Goal: Download file/media

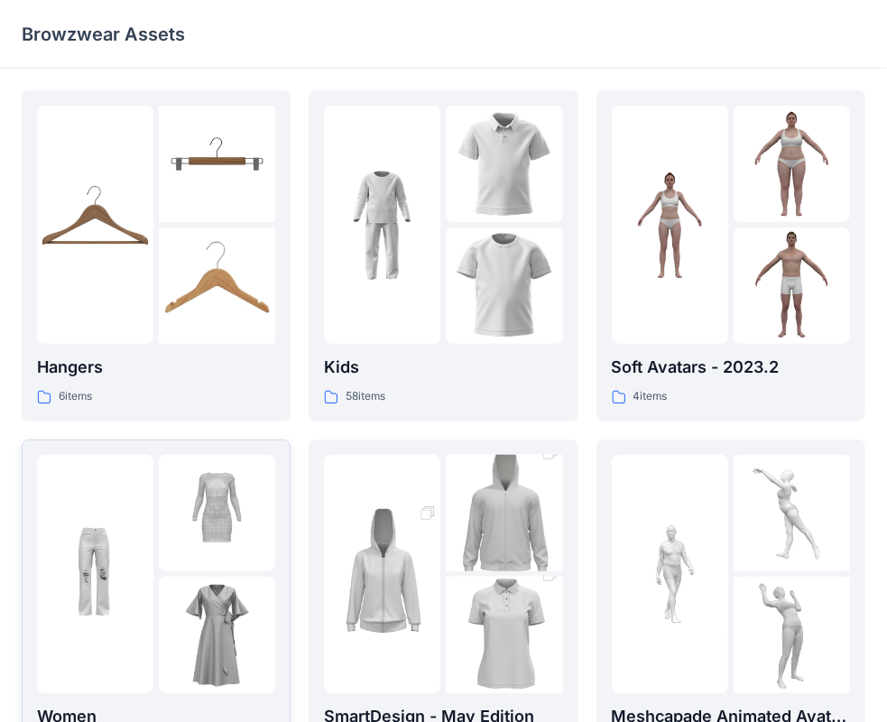
click at [218, 533] on img at bounding box center [217, 513] width 116 height 116
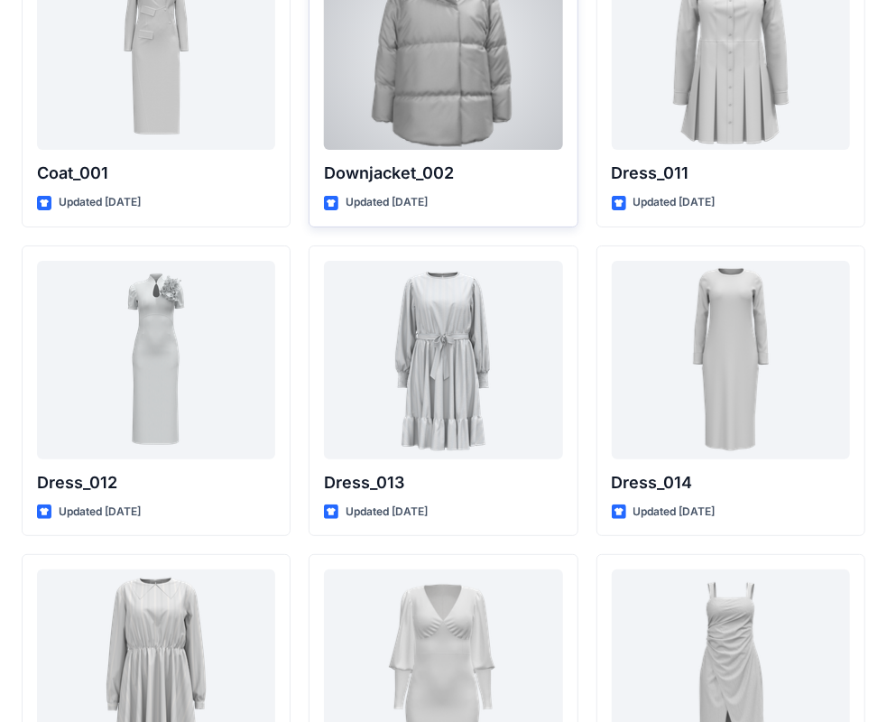
scroll to position [2988, 0]
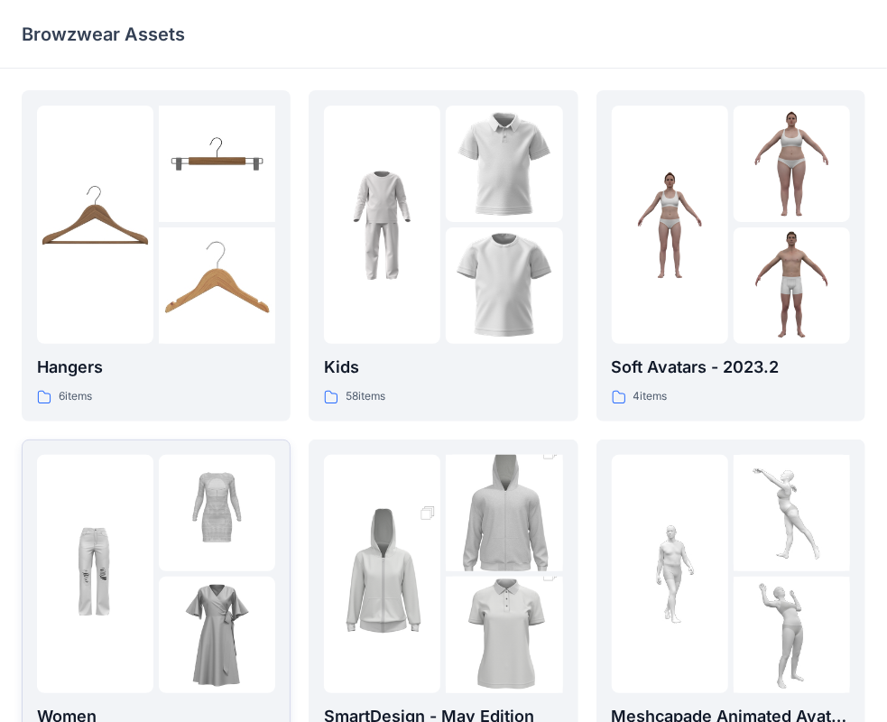
click at [210, 496] on img at bounding box center [217, 513] width 116 height 116
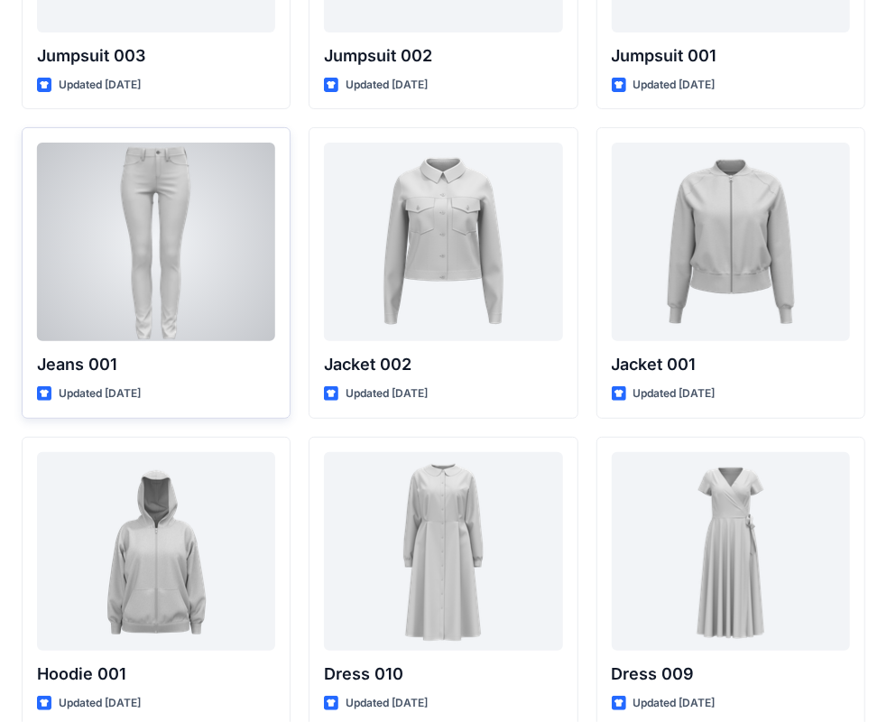
scroll to position [10546, 0]
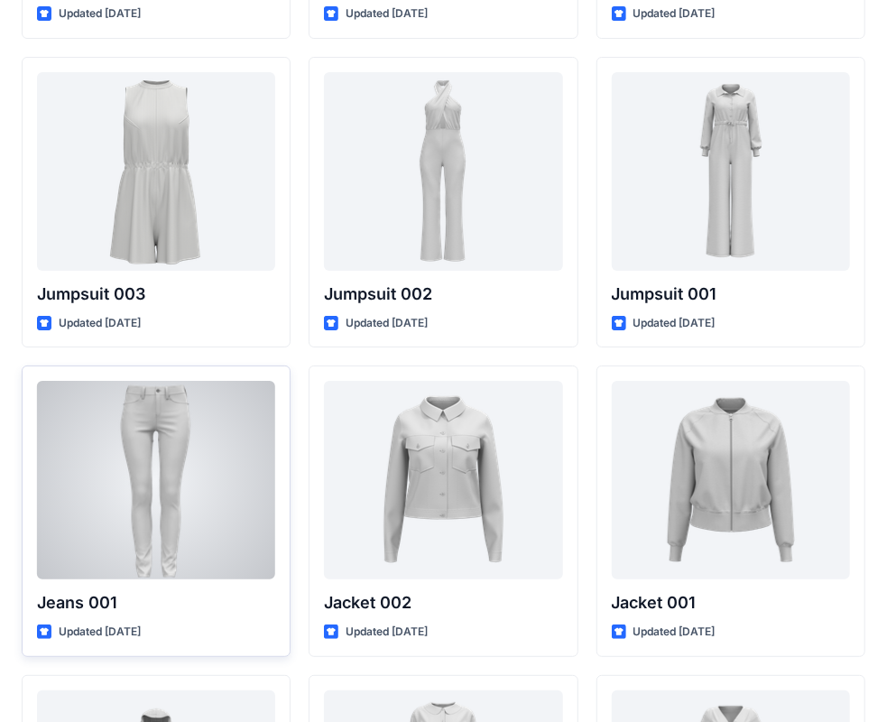
click at [172, 423] on div at bounding box center [156, 480] width 238 height 199
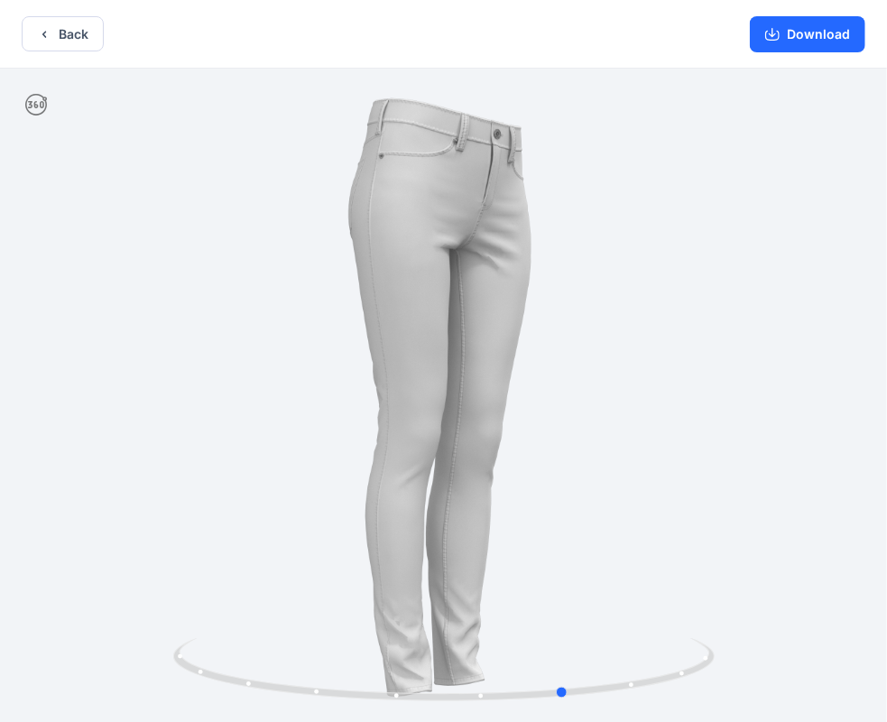
drag, startPoint x: 421, startPoint y: 281, endPoint x: 570, endPoint y: 280, distance: 149.8
click at [570, 280] on div at bounding box center [443, 397] width 887 height 657
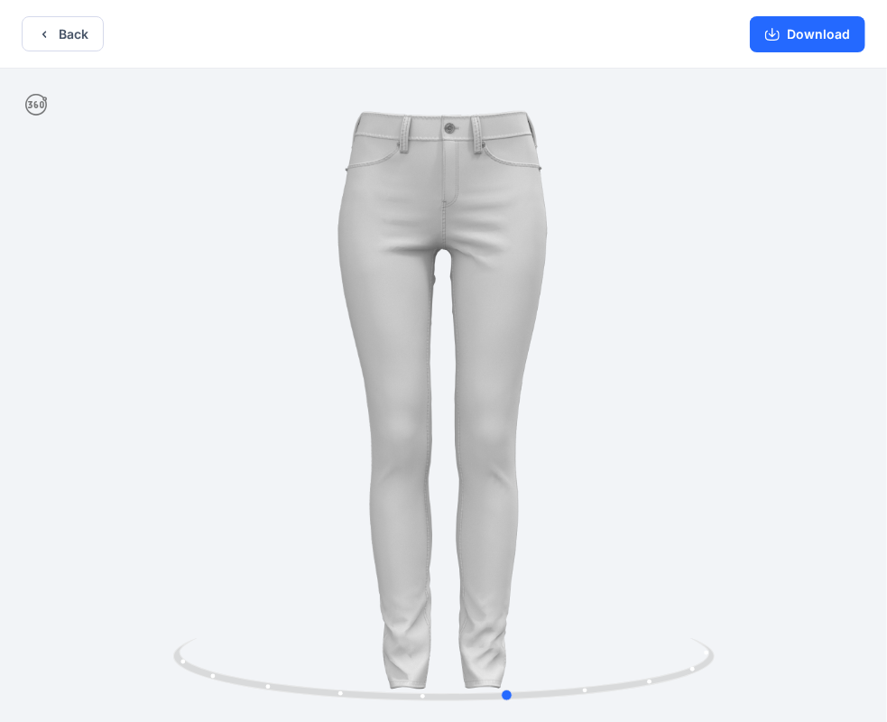
drag, startPoint x: 400, startPoint y: 310, endPoint x: 309, endPoint y: 363, distance: 105.1
click at [309, 363] on div at bounding box center [443, 397] width 887 height 657
click at [796, 42] on button "Download" at bounding box center [808, 34] width 116 height 36
